Goal: Task Accomplishment & Management: Use online tool/utility

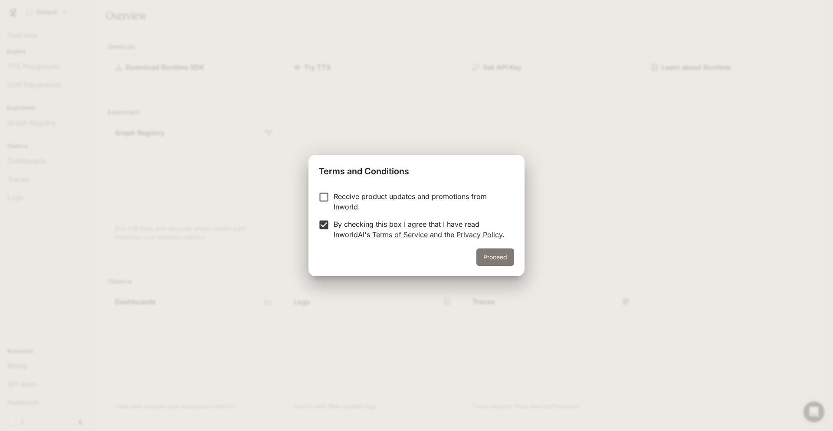
click at [490, 257] on button "Proceed" at bounding box center [496, 257] width 38 height 17
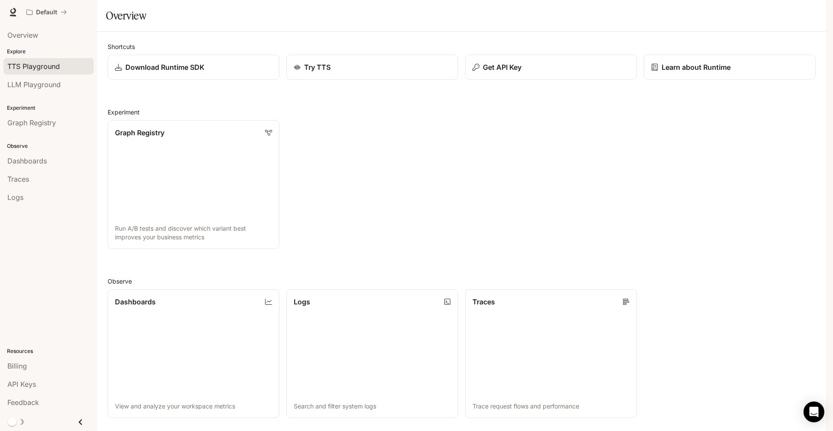
click at [53, 72] on link "TTS Playground" at bounding box center [48, 66] width 90 height 16
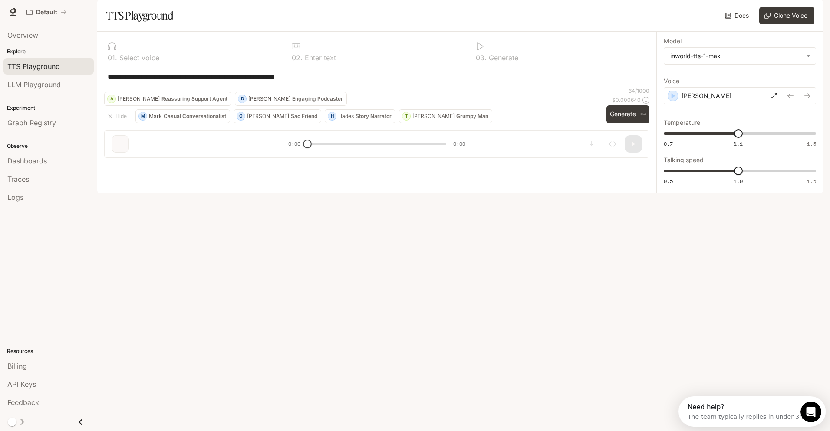
scroll to position [7, 0]
click at [40, 87] on span "LLM Playground" at bounding box center [33, 84] width 53 height 10
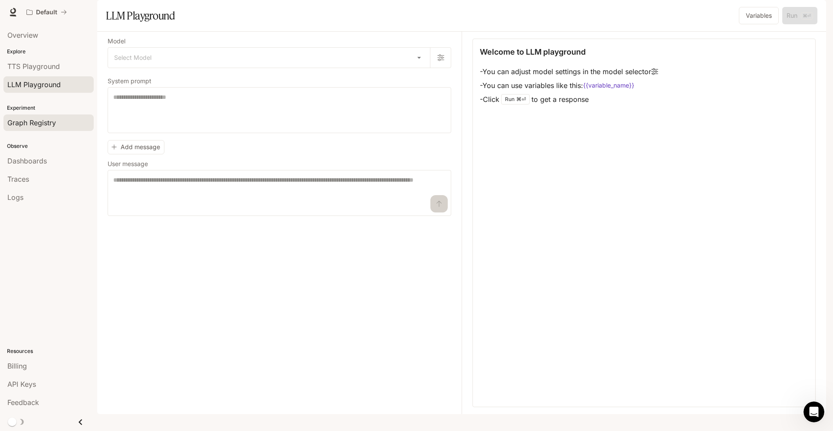
click at [49, 129] on link "Graph Registry" at bounding box center [48, 123] width 90 height 16
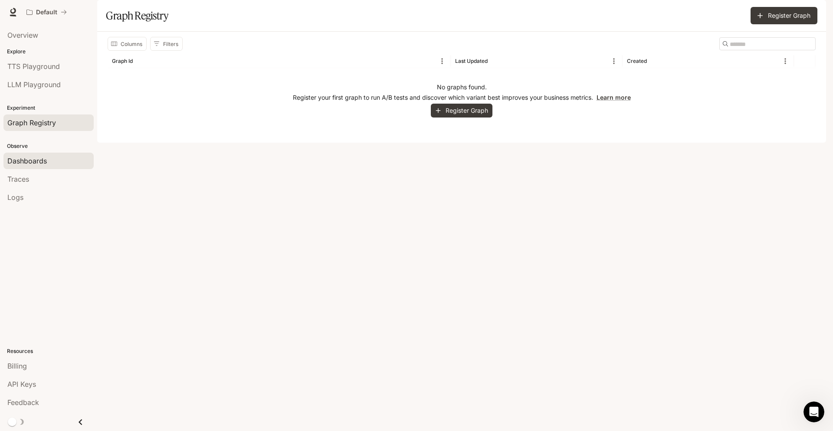
click at [58, 169] on link "Dashboards" at bounding box center [48, 161] width 90 height 16
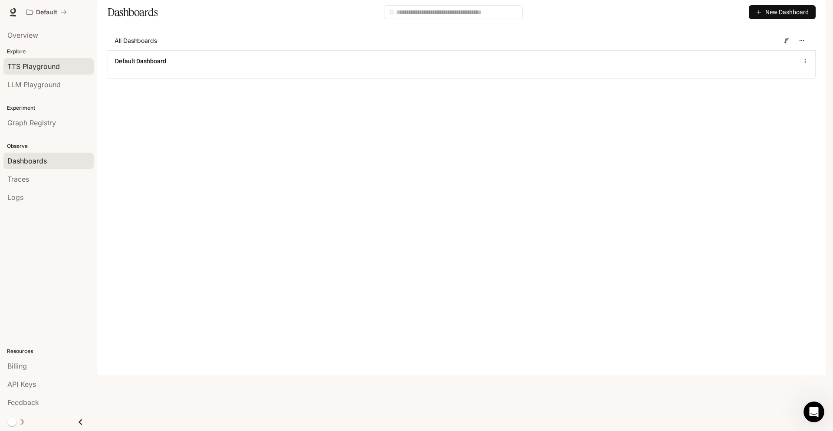
click at [49, 70] on span "TTS Playground" at bounding box center [33, 66] width 53 height 10
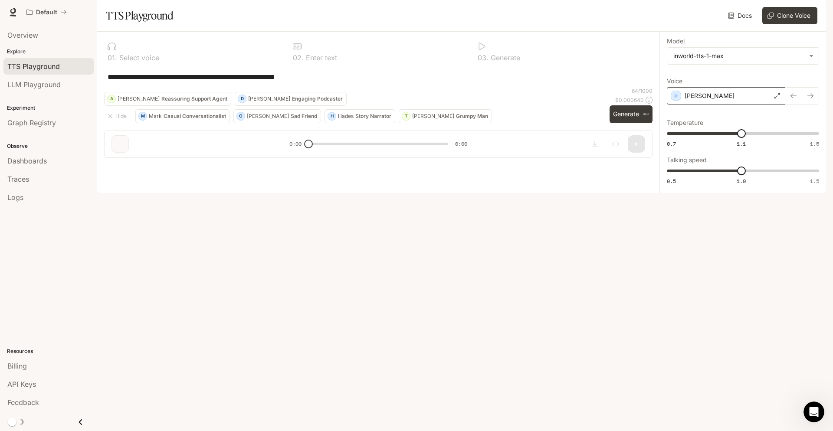
click at [719, 105] on div "[PERSON_NAME]" at bounding box center [726, 95] width 119 height 17
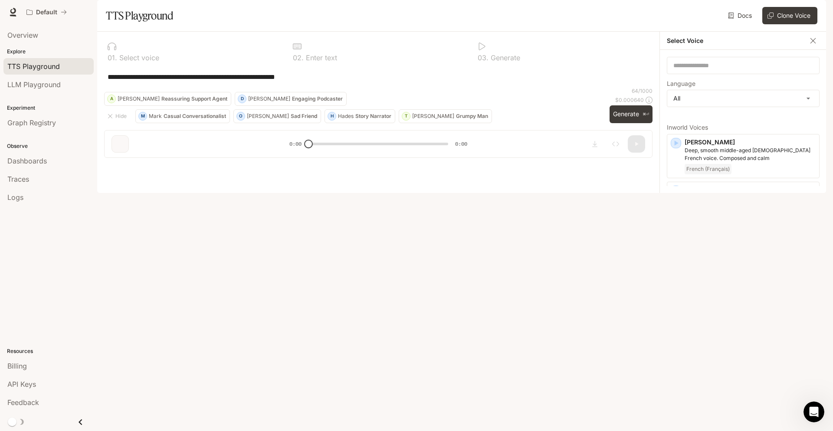
click at [588, 87] on div "**********" at bounding box center [378, 76] width 549 height 21
click at [814, 47] on button "button" at bounding box center [813, 40] width 13 height 13
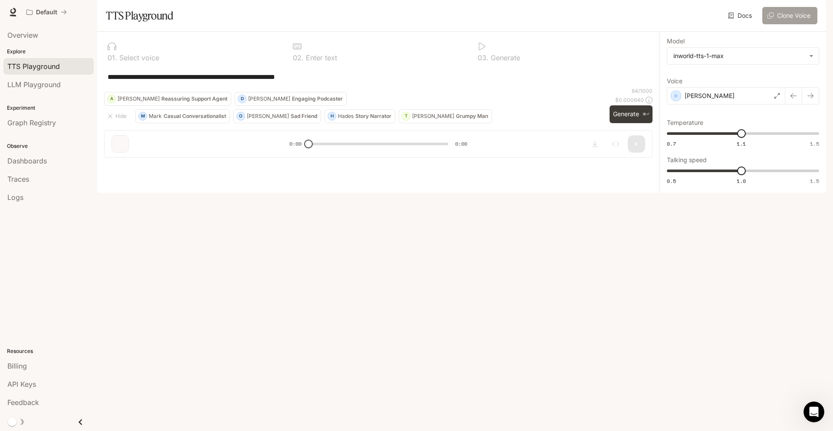
click at [800, 24] on button "Clone Voice" at bounding box center [790, 15] width 55 height 17
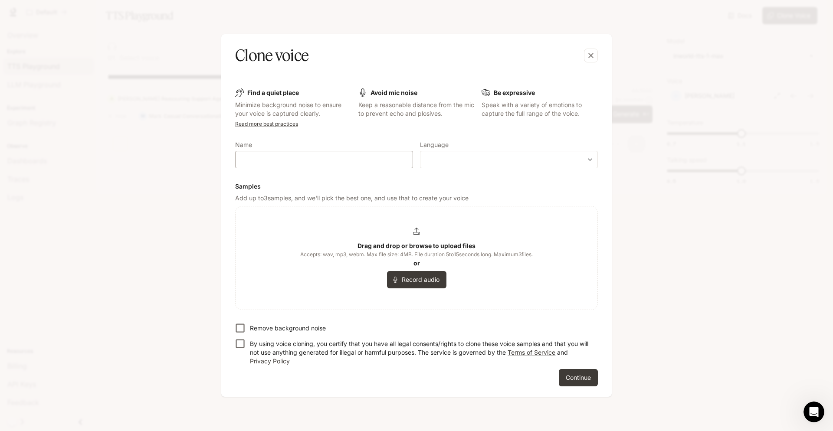
click at [333, 154] on div "​" at bounding box center [324, 159] width 178 height 17
drag, startPoint x: 478, startPoint y: 92, endPoint x: 543, endPoint y: 123, distance: 71.6
click at [543, 124] on form "Find a quiet place Minimize background noise to ensure your voice is captured c…" at bounding box center [416, 238] width 363 height 298
click at [424, 284] on button "Record audio" at bounding box center [416, 279] width 59 height 17
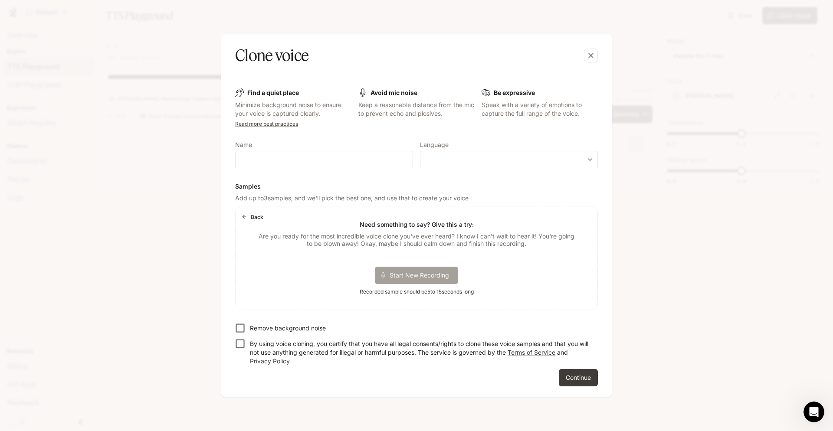
click at [420, 274] on span "Start New Recording" at bounding box center [422, 275] width 65 height 9
click at [404, 279] on span "Stop Recording" at bounding box center [406, 275] width 52 height 9
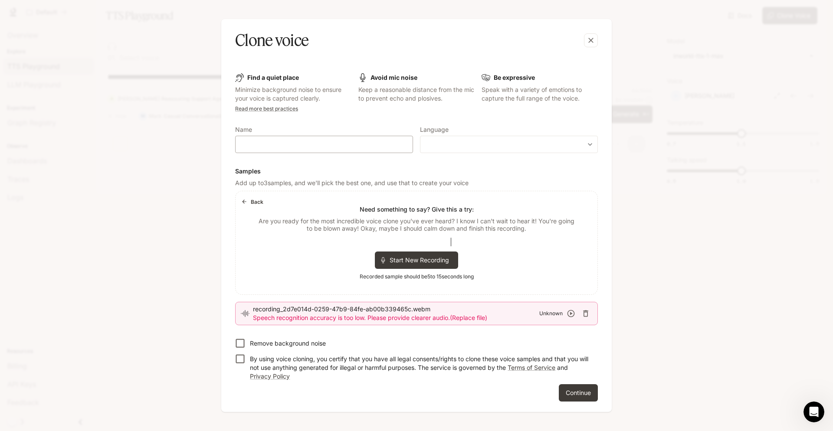
click at [286, 138] on div "​" at bounding box center [324, 144] width 178 height 17
type input "**"
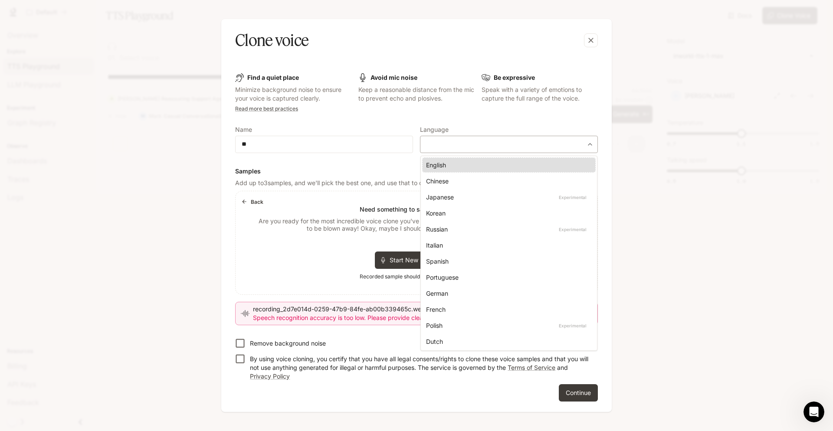
click at [471, 143] on body "**********" at bounding box center [416, 215] width 833 height 431
click at [467, 163] on div "English" at bounding box center [507, 165] width 162 height 9
type input "*****"
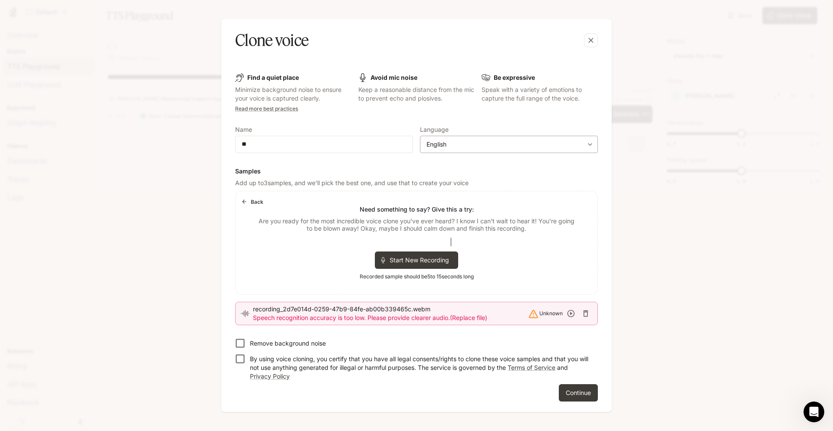
click at [458, 149] on div "English ***** ​" at bounding box center [509, 144] width 178 height 17
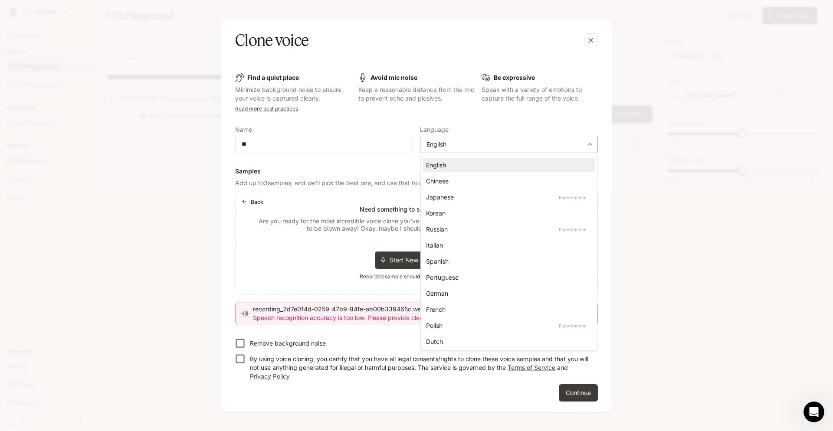
click at [593, 145] on body "**********" at bounding box center [416, 215] width 833 height 431
click at [590, 137] on div at bounding box center [416, 215] width 833 height 431
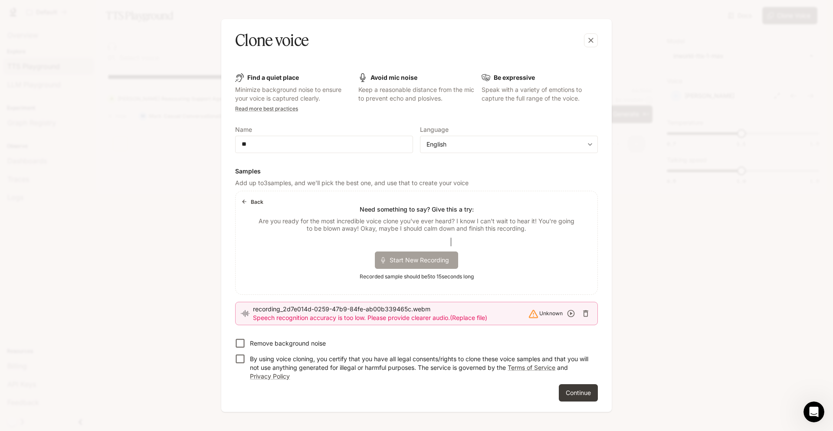
click at [413, 260] on span "Start New Recording" at bounding box center [422, 260] width 65 height 9
click at [413, 260] on span "Stop Recording" at bounding box center [406, 260] width 52 height 9
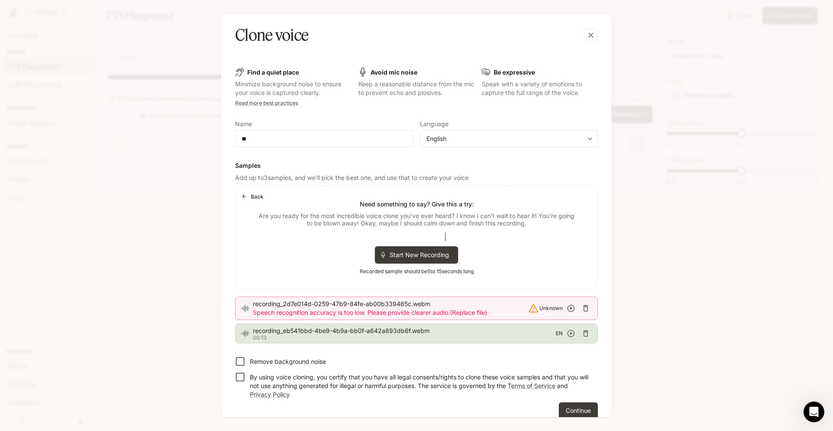
scroll to position [13, 0]
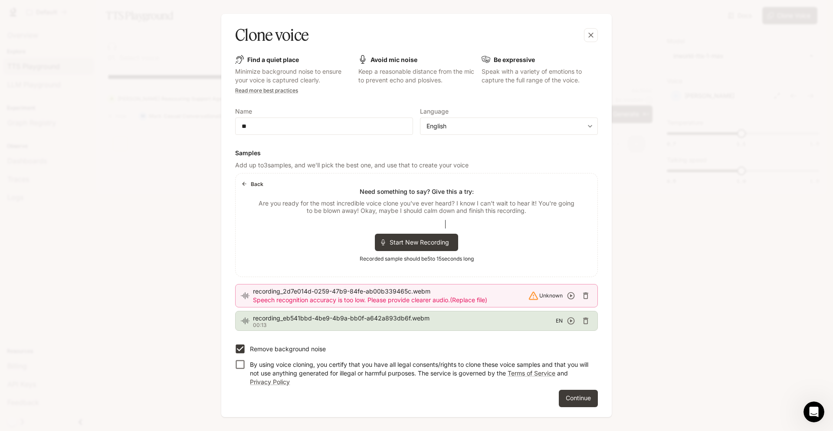
click at [244, 376] on label "By using voice cloning, you certify that you have all legal consents/rights to …" at bounding box center [410, 372] width 361 height 30
click at [579, 398] on button "Continue" at bounding box center [578, 398] width 39 height 17
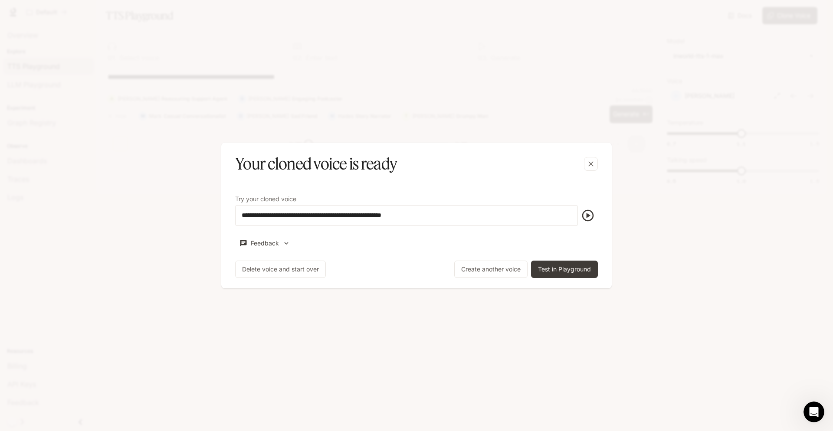
scroll to position [0, 0]
click at [589, 211] on icon "button" at bounding box center [589, 216] width 12 height 12
click at [584, 212] on icon "button" at bounding box center [589, 216] width 12 height 12
click at [594, 160] on icon "button" at bounding box center [591, 164] width 9 height 9
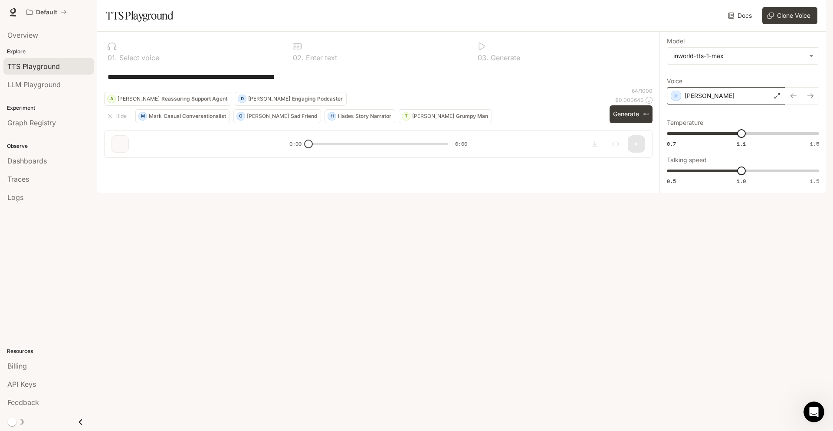
click at [720, 105] on div "[PERSON_NAME]" at bounding box center [726, 95] width 119 height 17
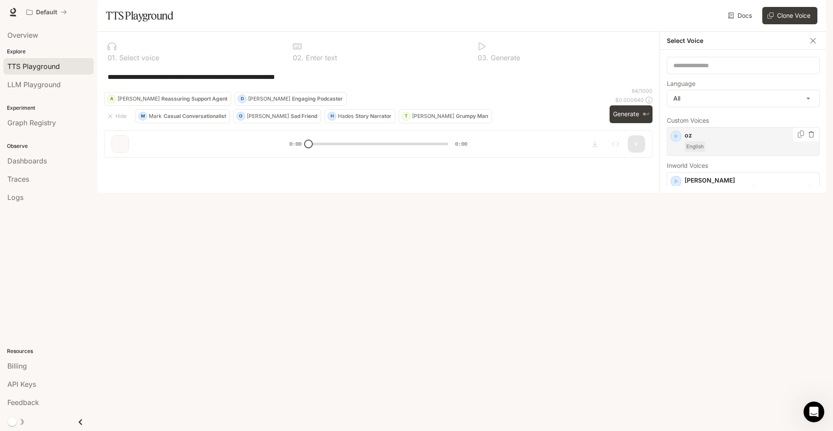
click at [740, 152] on div "oz English" at bounding box center [750, 141] width 131 height 21
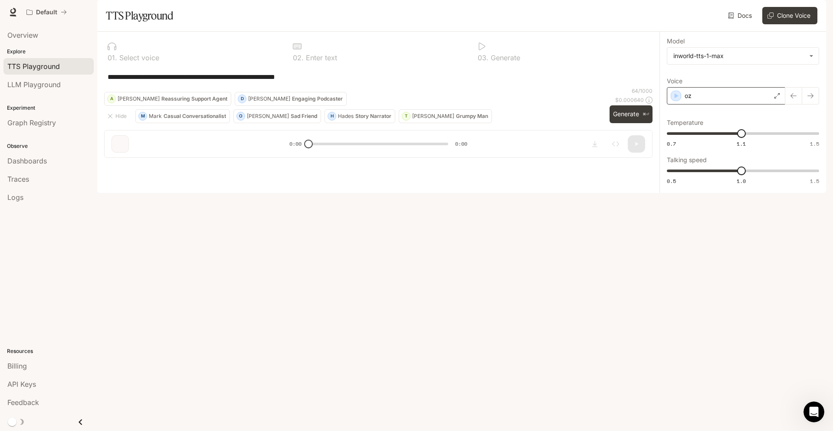
click at [709, 105] on div "oz" at bounding box center [726, 95] width 119 height 17
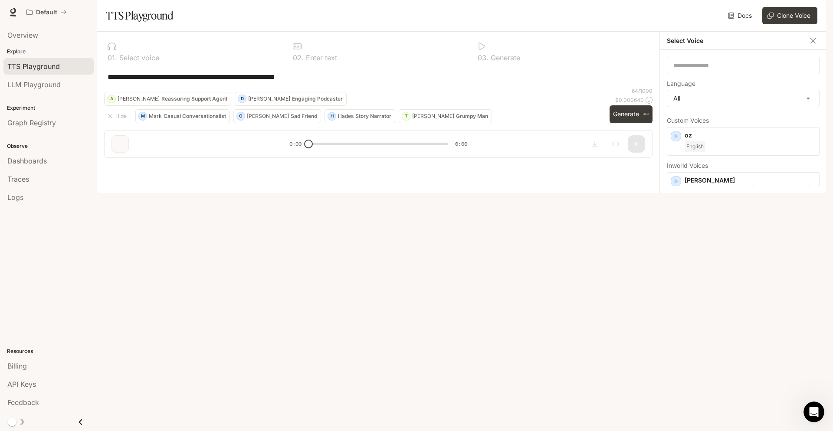
click at [606, 87] on div "**********" at bounding box center [378, 76] width 549 height 21
click at [724, 140] on p "oz" at bounding box center [750, 135] width 131 height 9
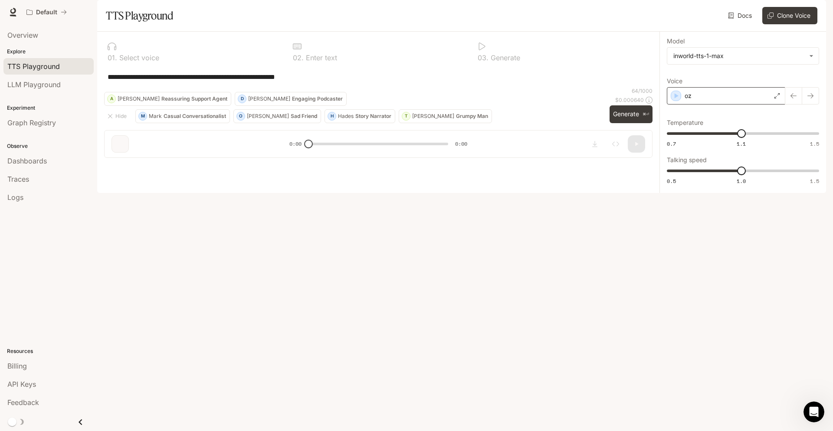
click at [710, 105] on div "oz" at bounding box center [726, 95] width 119 height 17
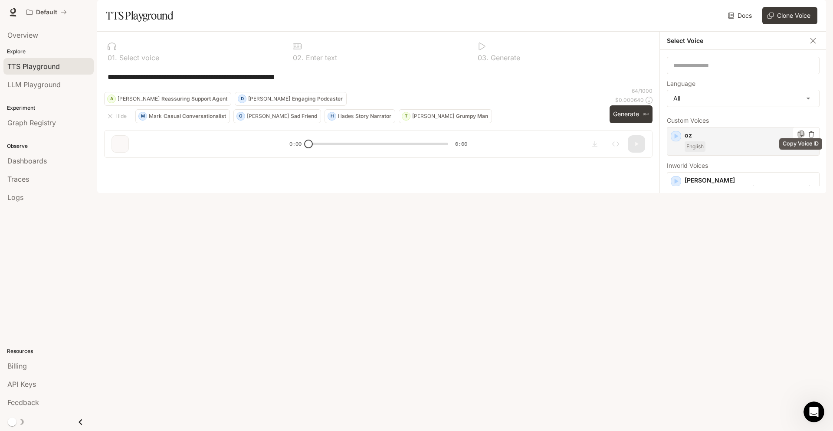
click at [801, 138] on icon "Copy Voice ID" at bounding box center [801, 134] width 9 height 7
click at [528, 87] on div "**********" at bounding box center [378, 76] width 549 height 21
click at [420, 87] on div "**********" at bounding box center [378, 76] width 549 height 21
click at [22, 370] on span "Billing" at bounding box center [17, 366] width 20 height 10
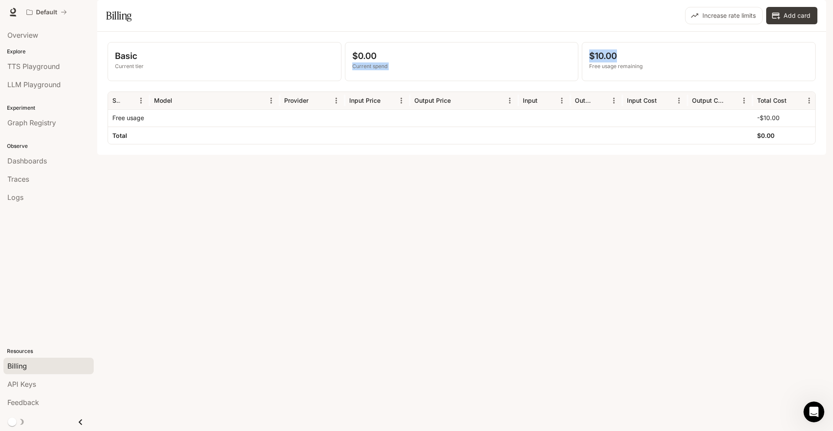
drag, startPoint x: 615, startPoint y: 81, endPoint x: 572, endPoint y: 81, distance: 43.0
click at [572, 81] on div "Basic Current tier $0.00 Current spend $10.00 Free usage remaining" at bounding box center [462, 61] width 708 height 39
click at [546, 63] on p "$0.00" at bounding box center [461, 55] width 219 height 13
drag, startPoint x: 642, startPoint y: 80, endPoint x: 575, endPoint y: 75, distance: 67.1
click at [576, 75] on div "Basic Current tier $0.00 Current spend $10.00 Free usage remaining" at bounding box center [462, 61] width 708 height 39
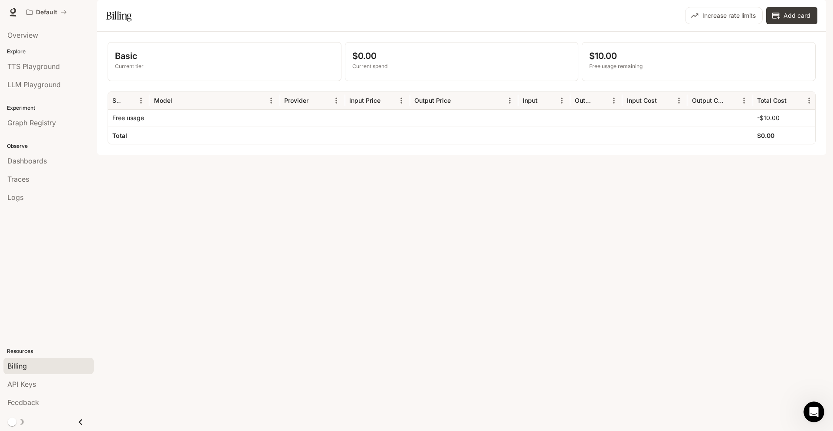
click at [488, 155] on div "Basic Current tier $0.00 Current spend $10.00 Free usage remaining Service Mode…" at bounding box center [461, 93] width 729 height 123
click at [44, 89] on span "LLM Playground" at bounding box center [33, 84] width 53 height 10
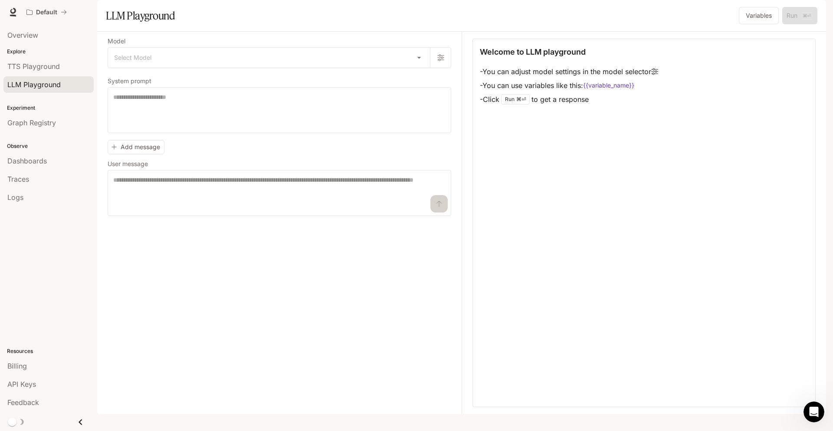
click at [40, 75] on li "TTS Playground" at bounding box center [48, 66] width 97 height 18
click at [38, 68] on span "TTS Playground" at bounding box center [33, 66] width 53 height 10
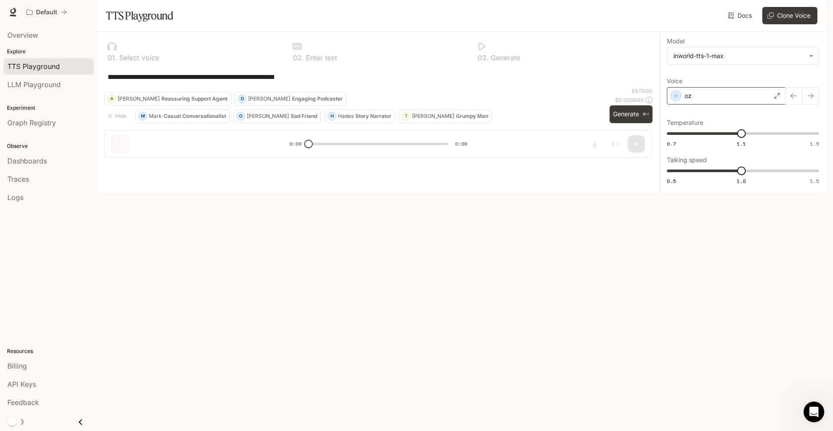
click at [712, 105] on div "oz" at bounding box center [726, 95] width 119 height 17
